Goal: Transaction & Acquisition: Purchase product/service

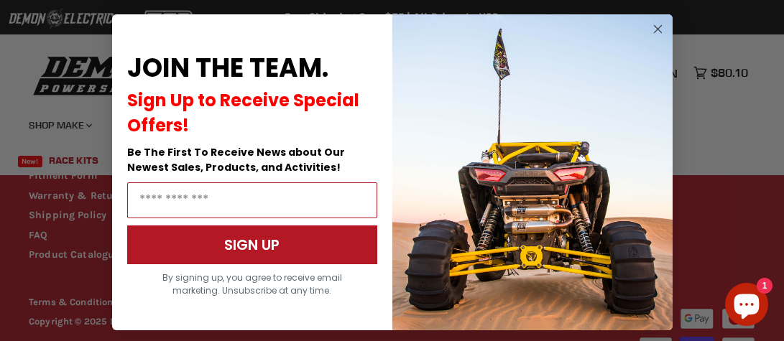
scroll to position [1398, 0]
